Goal: Task Accomplishment & Management: Use online tool/utility

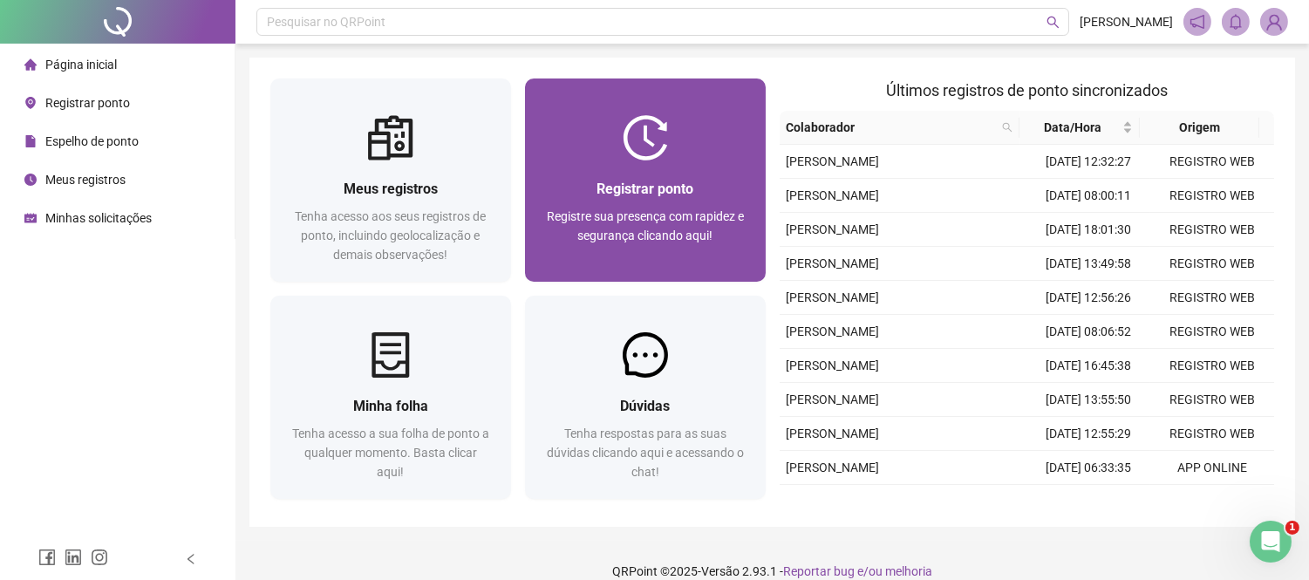
click at [631, 152] on img at bounding box center [645, 137] width 45 height 45
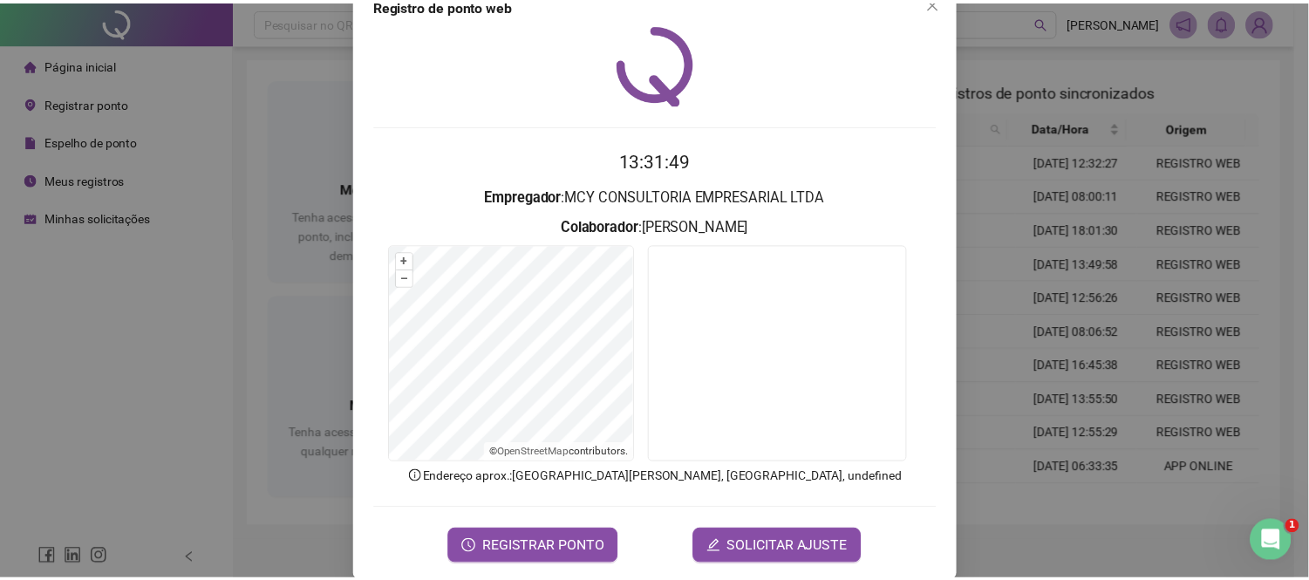
scroll to position [62, 0]
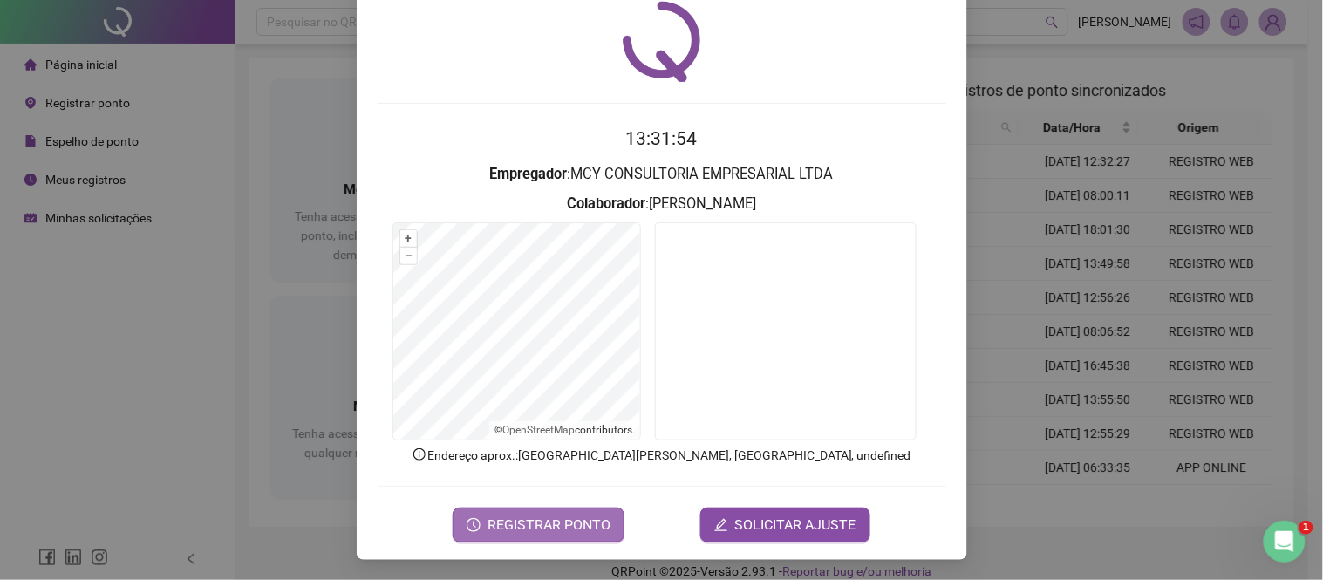
click at [562, 510] on button "REGISTRAR PONTO" at bounding box center [539, 525] width 172 height 35
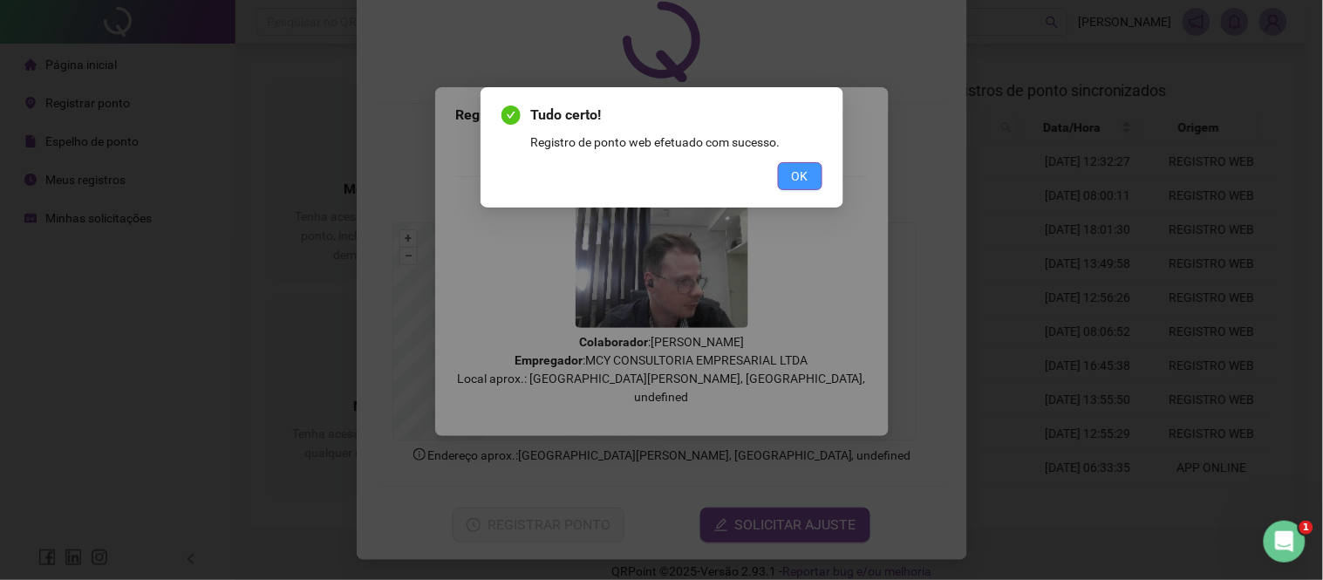
click at [800, 177] on span "OK" at bounding box center [800, 176] width 17 height 19
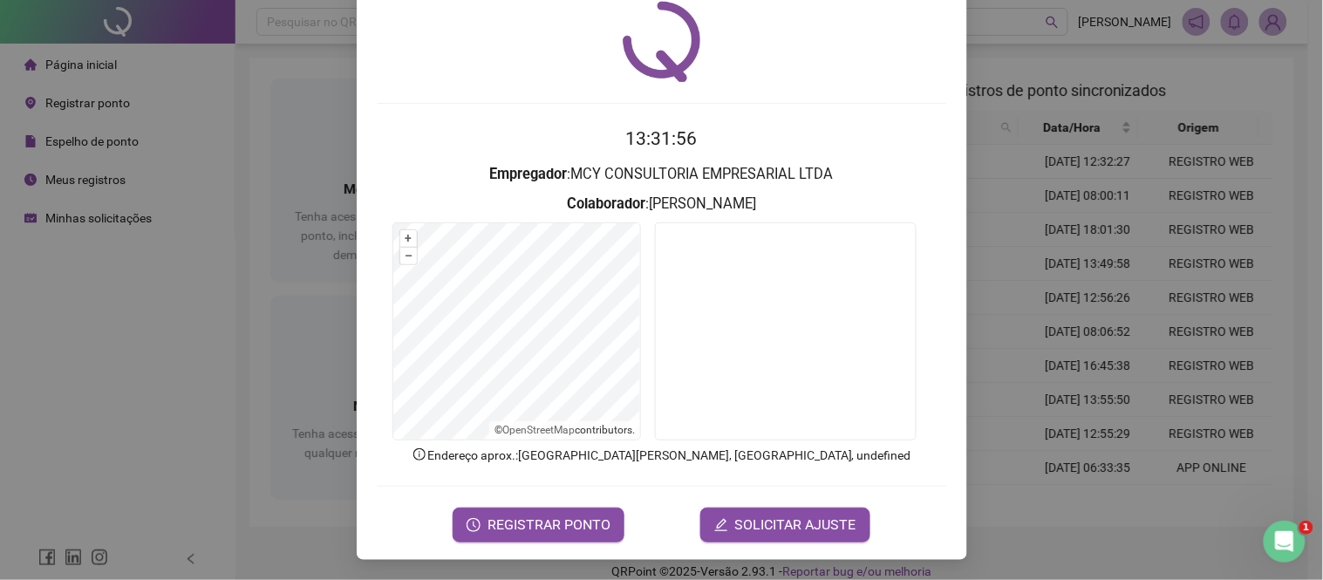
click at [984, 115] on div "Registro de ponto web 13:31:56 Empregador : MCY CONSULTORIA EMPRESARIAL LTDA Co…" at bounding box center [661, 290] width 1323 height 580
